Goal: Transaction & Acquisition: Subscribe to service/newsletter

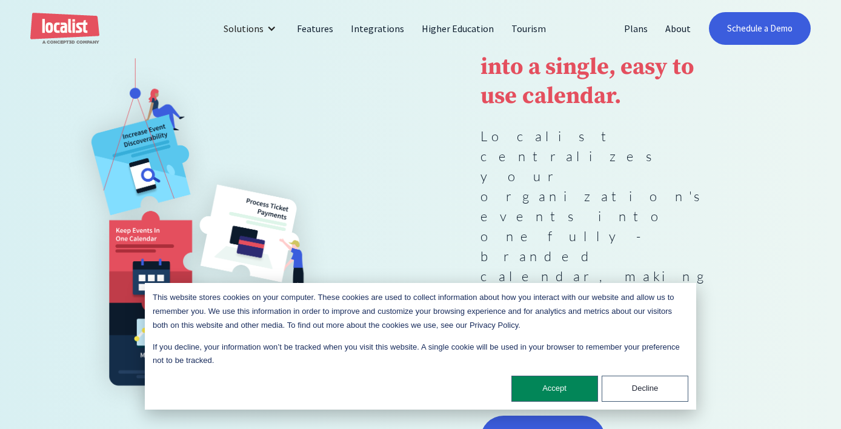
scroll to position [180, 0]
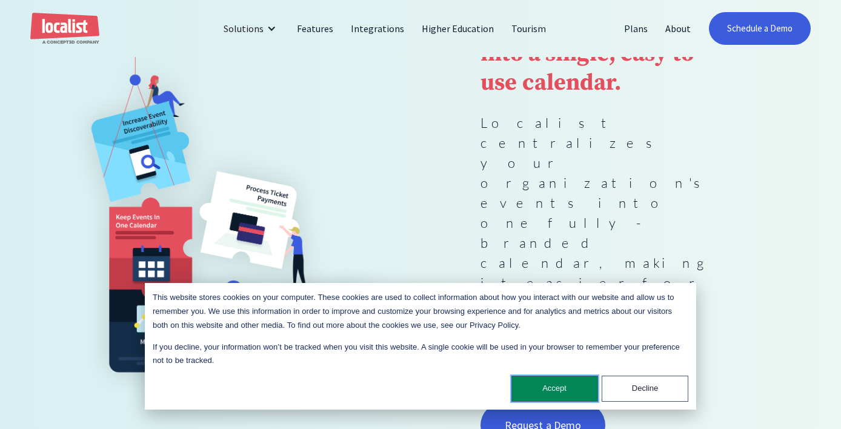
click at [566, 382] on button "Accept" at bounding box center [555, 389] width 87 height 26
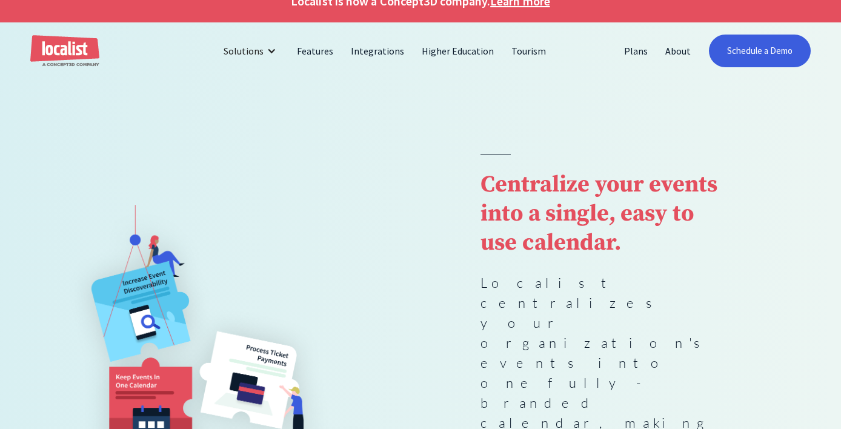
scroll to position [12, 0]
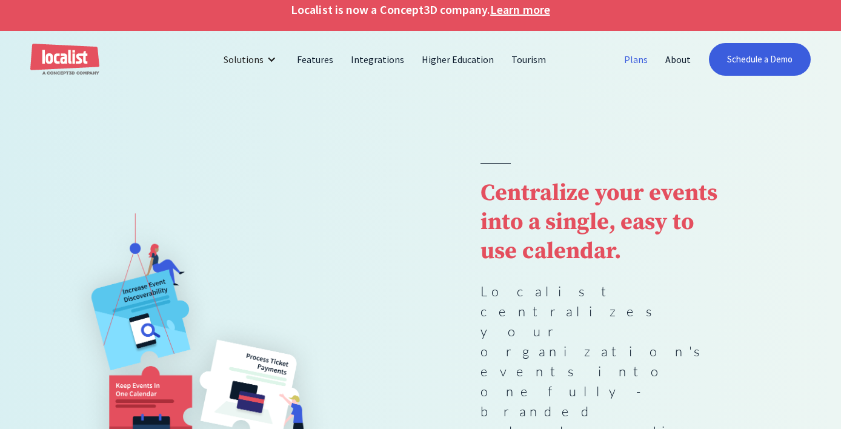
click at [640, 58] on link "Plans" at bounding box center [636, 59] width 41 height 29
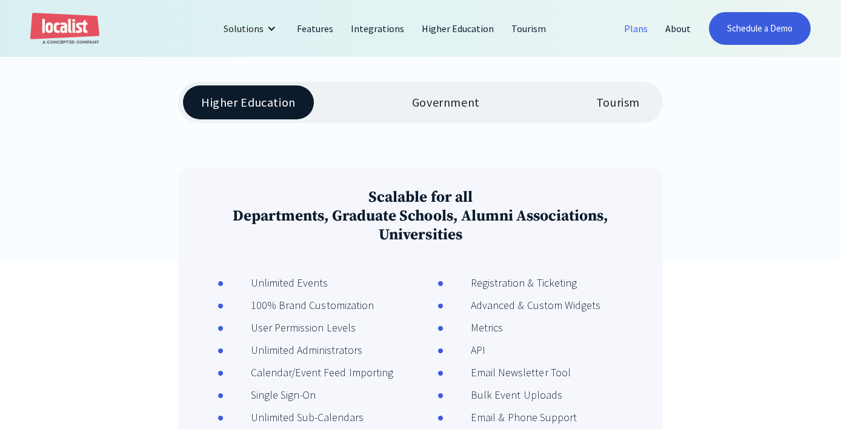
scroll to position [256, 0]
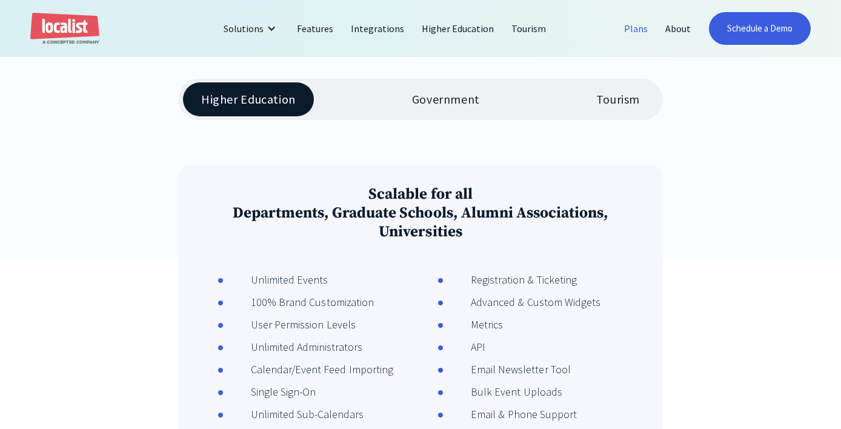
click at [628, 105] on div "Tourism" at bounding box center [618, 99] width 44 height 15
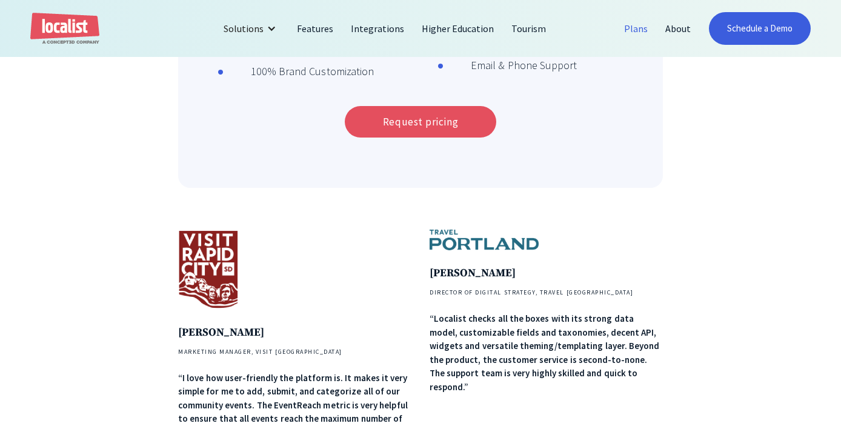
scroll to position [586, 0]
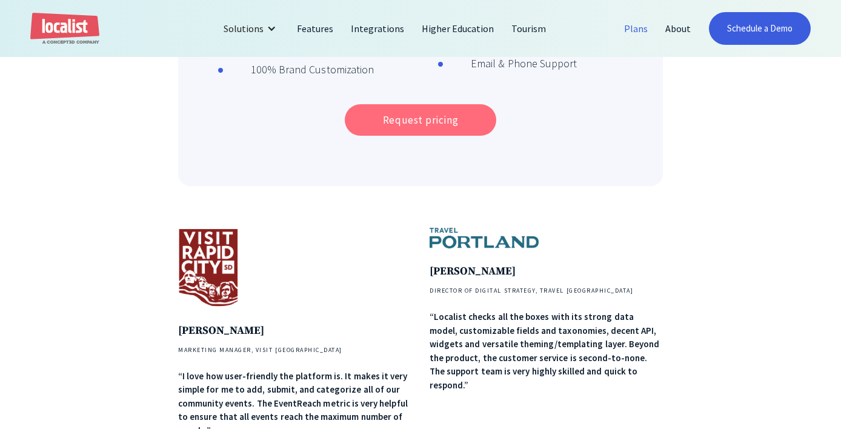
click at [437, 119] on link "Request pricing" at bounding box center [421, 120] width 152 height 32
